Goal: Check status: Check status

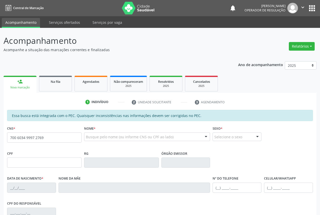
type input "700 6034 9997 2769"
type input "077.709.364-20"
type input "[DATE]"
type input "[PERSON_NAME]"
type input "[PHONE_NUMBER]"
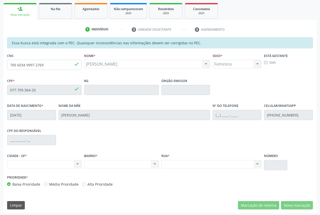
scroll to position [74, 0]
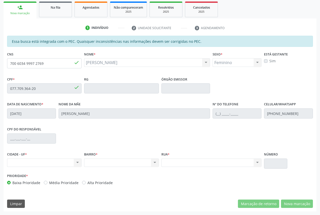
click at [40, 162] on div "Nenhum resultado encontrado para: " " Não há nenhuma opção para ser exibida." at bounding box center [44, 162] width 74 height 9
drag, startPoint x: 50, startPoint y: 164, endPoint x: 59, endPoint y: 163, distance: 9.2
click at [56, 164] on div "Nenhum resultado encontrado para: " " Não há nenhuma opção para ser exibida." at bounding box center [44, 162] width 74 height 9
drag, startPoint x: 59, startPoint y: 163, endPoint x: 68, endPoint y: 162, distance: 9.2
click at [64, 163] on div "Nenhum resultado encontrado para: " " Não há nenhuma opção para ser exibida." at bounding box center [44, 162] width 74 height 9
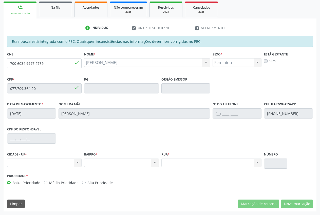
drag, startPoint x: 68, startPoint y: 162, endPoint x: 78, endPoint y: 159, distance: 10.6
click at [71, 161] on div "Nenhum resultado encontrado para: " " Não há nenhuma opção para ser exibida." at bounding box center [44, 162] width 74 height 9
drag, startPoint x: 51, startPoint y: 63, endPoint x: 2, endPoint y: 62, distance: 48.6
click at [1, 62] on div "Acompanhamento Acompanhe a situação das marcações correntes e finalizadas Relat…" at bounding box center [160, 84] width 320 height 261
